Goal: Register for event/course

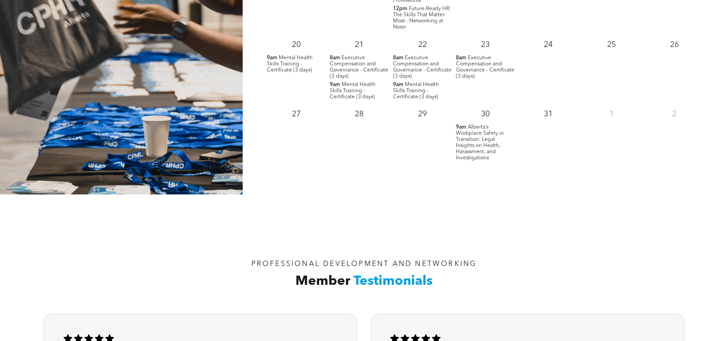
scroll to position [1010, 0]
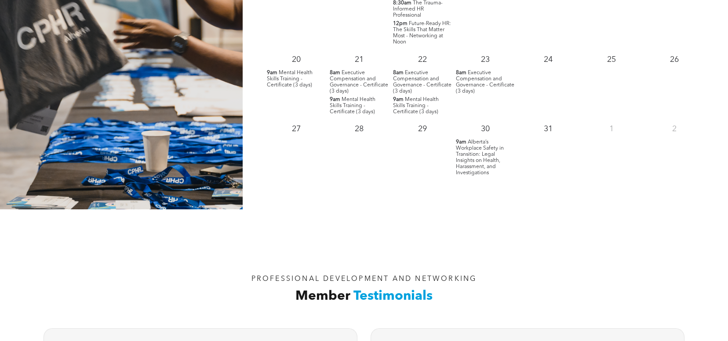
click at [481, 169] on span "Alberta’s Workplace Safety in Transition: Legal Insights on Health, Harassment,…" at bounding box center [480, 158] width 48 height 36
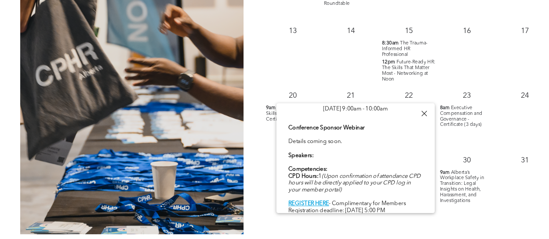
scroll to position [31, 0]
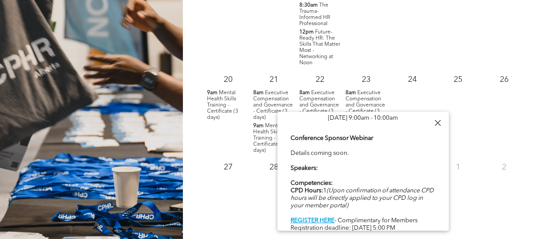
click at [436, 121] on div at bounding box center [437, 123] width 12 height 12
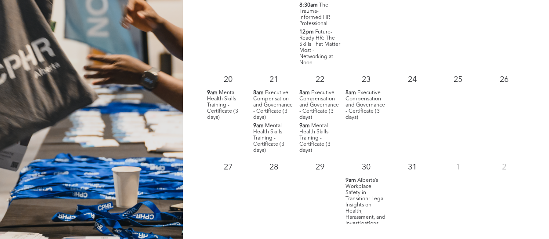
click at [361, 198] on span "Alberta’s Workplace Safety in Transition: Legal Insights on Health, Harassment,…" at bounding box center [365, 201] width 40 height 48
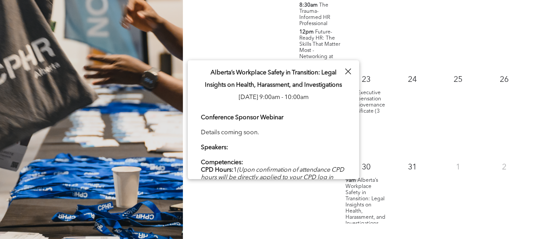
click at [432, 87] on div "24" at bounding box center [412, 111] width 46 height 87
click at [375, 94] on span "Executive Compensation and Governance - Certificate (3 days)" at bounding box center [365, 105] width 40 height 30
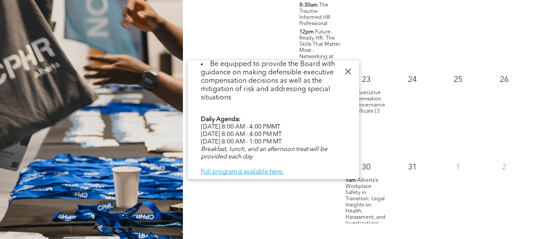
scroll to position [464, 0]
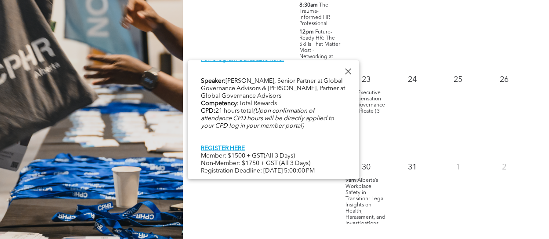
click at [347, 65] on div at bounding box center [348, 71] width 12 height 12
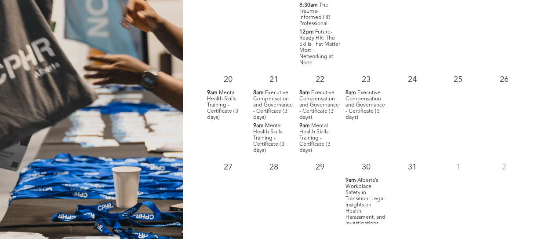
click at [336, 91] on p "8am Executive Compensation and Governance - Certificate (3 days)" at bounding box center [320, 105] width 42 height 31
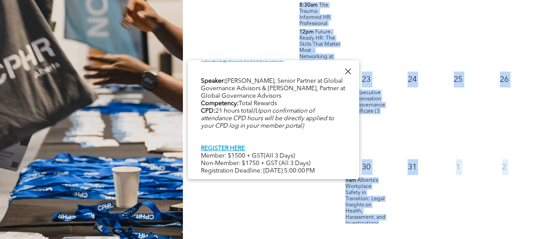
click at [349, 67] on div at bounding box center [348, 71] width 12 height 12
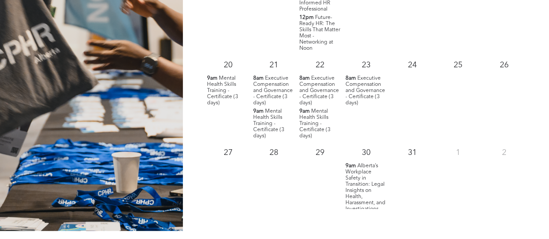
scroll to position [837, 0]
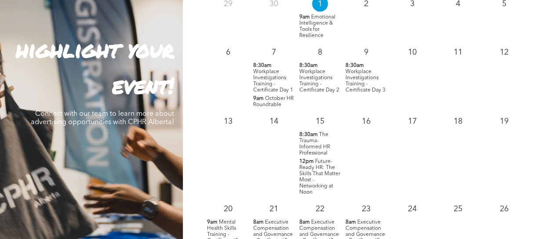
click at [315, 87] on span "Workplace Investigations Training - Certificate Day 2" at bounding box center [319, 81] width 40 height 24
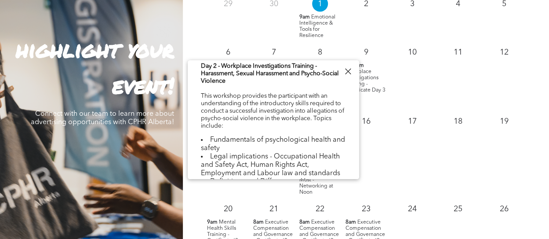
scroll to position [396, 0]
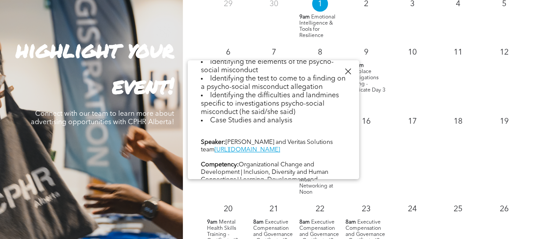
click at [353, 70] on div at bounding box center [348, 71] width 12 height 12
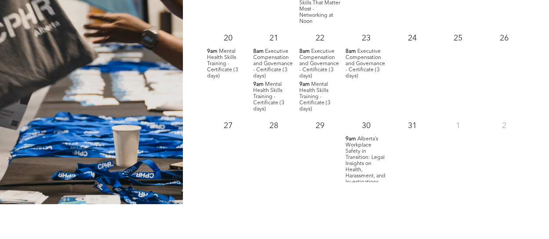
scroll to position [1008, 0]
click at [366, 153] on span "Alberta’s Workplace Safety in Transition: Legal Insights on Health, Harassment,…" at bounding box center [365, 160] width 40 height 48
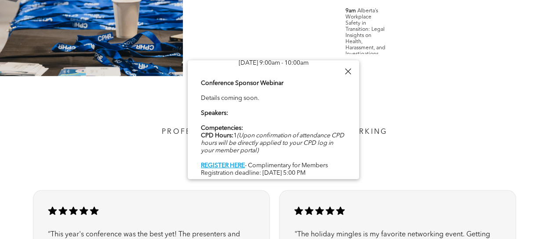
scroll to position [0, 0]
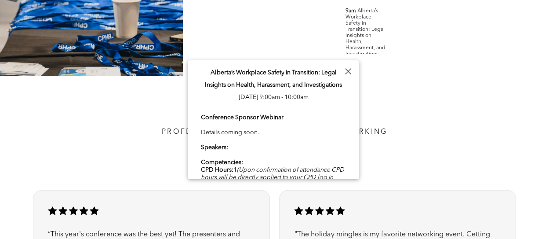
click at [346, 73] on div at bounding box center [348, 71] width 12 height 12
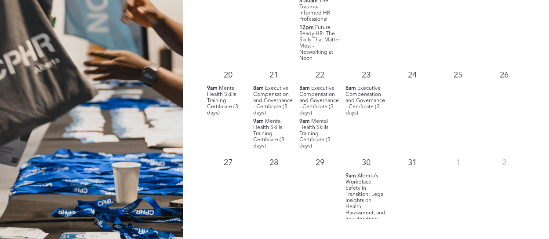
scroll to position [970, 0]
click at [364, 194] on span "Alberta’s Workplace Safety in Transition: Legal Insights on Health, Harassment,…" at bounding box center [365, 198] width 40 height 48
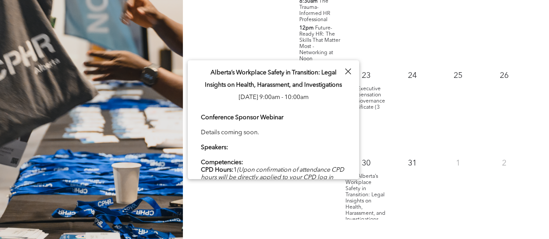
scroll to position [34, 0]
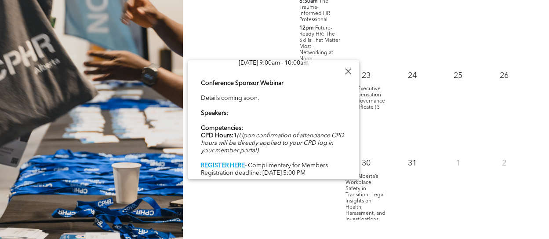
click at [347, 69] on div at bounding box center [348, 71] width 12 height 12
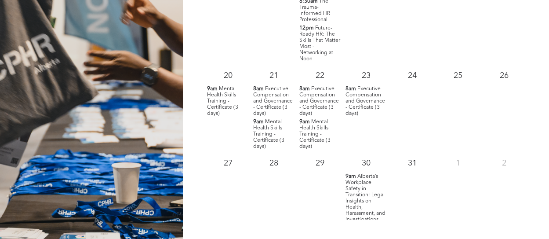
click at [355, 194] on span "Alberta’s Workplace Safety in Transition: Legal Insights on Health, Harassment,…" at bounding box center [365, 198] width 40 height 48
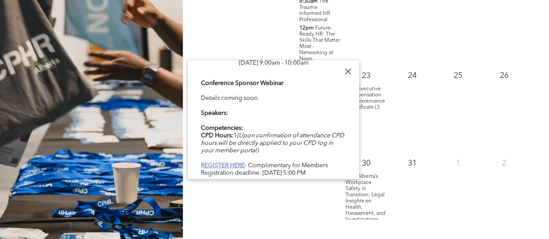
click at [231, 163] on b "REGISTER HERE" at bounding box center [223, 165] width 44 height 6
click at [351, 69] on div at bounding box center [348, 71] width 12 height 12
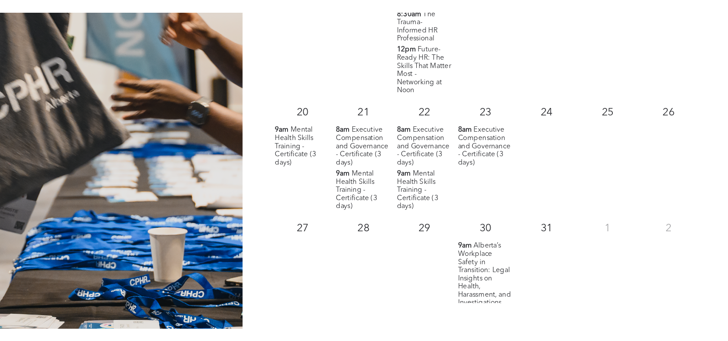
scroll to position [970, 0]
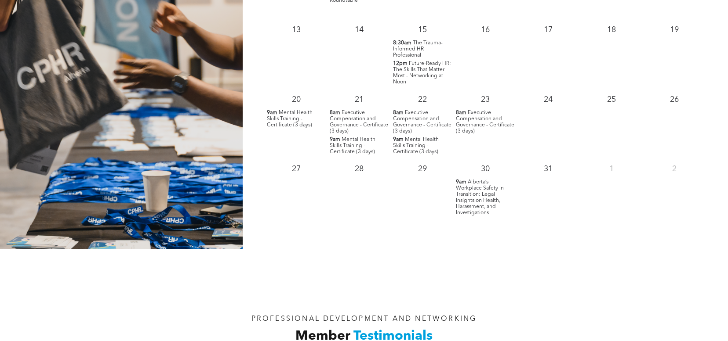
click at [16, 328] on div "PROFESSIONAL DEVELOPMENT AND NETWORKING Member Testimonials" at bounding box center [364, 306] width 728 height 112
